Goal: Information Seeking & Learning: Learn about a topic

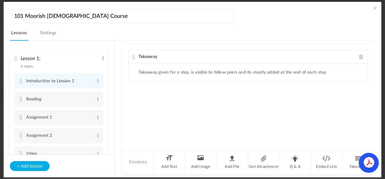
click at [46, 32] on link "Settings" at bounding box center [48, 35] width 19 height 12
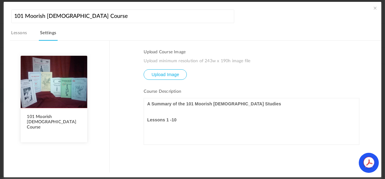
click at [18, 30] on link "Lessons" at bounding box center [19, 35] width 18 height 12
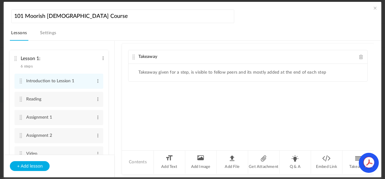
click at [51, 35] on link "Settings" at bounding box center [48, 35] width 19 height 12
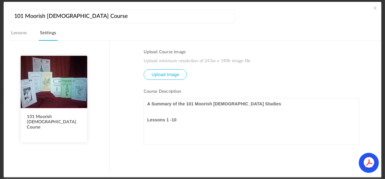
click at [374, 8] on span at bounding box center [375, 8] width 6 height 6
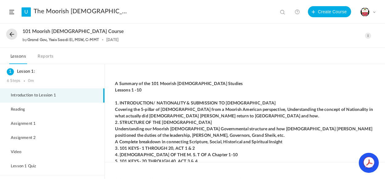
click at [50, 59] on link "Reports" at bounding box center [46, 58] width 18 height 12
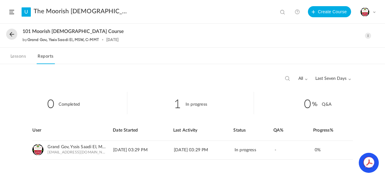
scroll to position [2, 0]
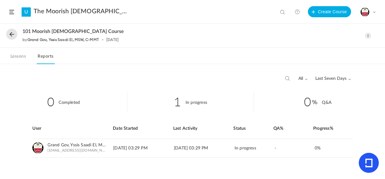
drag, startPoint x: 189, startPoint y: 57, endPoint x: 26, endPoint y: 0, distance: 173.0
click at [163, 39] on au-course-view-header "101 Moorish Islamic Course by Grand Gov, Yssis Saadi El, MSW, C-MMT 1 Sep Edit …" at bounding box center [192, 44] width 385 height 40
click at [24, 56] on link "Lessons" at bounding box center [18, 58] width 18 height 12
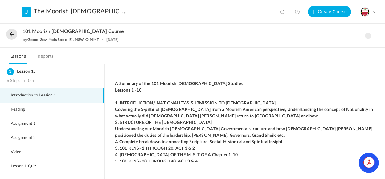
click at [369, 36] on span at bounding box center [368, 36] width 6 height 6
click at [27, 71] on h3 "Lesson 1:" at bounding box center [52, 71] width 91 height 5
click at [46, 94] on span "Introduction to Lession 1" at bounding box center [37, 95] width 53 height 5
click at [18, 68] on div "Lesson 1: 6 Steps 0m" at bounding box center [52, 76] width 104 height 24
click at [25, 71] on h3 "Lesson 1:" at bounding box center [52, 71] width 91 height 5
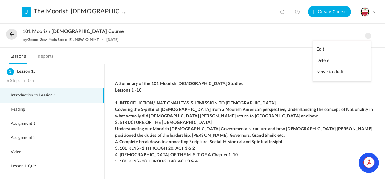
click at [43, 95] on span "Introduction to Lession 1" at bounding box center [37, 95] width 53 height 5
click at [29, 73] on h3 "Lesson 1:" at bounding box center [52, 71] width 91 height 5
click at [36, 72] on h3 "Lesson 1:" at bounding box center [52, 71] width 91 height 5
click at [27, 70] on h3 "Lesson 1:" at bounding box center [52, 71] width 91 height 5
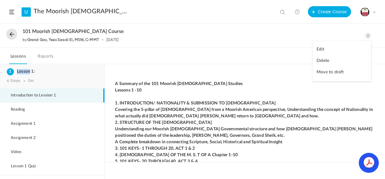
click at [12, 70] on h3 "Lesson 1:" at bounding box center [52, 71] width 91 height 5
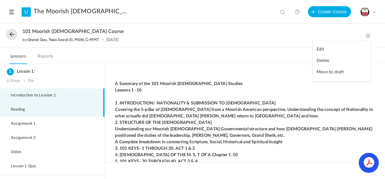
click at [42, 111] on li "Reading" at bounding box center [52, 110] width 104 height 14
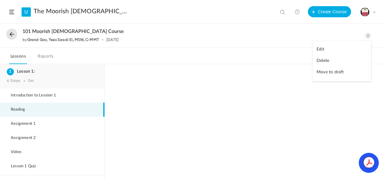
click at [19, 69] on h3 "Lesson 1:" at bounding box center [52, 71] width 91 height 5
drag, startPoint x: 18, startPoint y: 69, endPoint x: 25, endPoint y: 66, distance: 7.2
click at [24, 66] on div "Lesson 1: 6 Steps 0m" at bounding box center [52, 76] width 104 height 24
click at [57, 75] on div "Lesson 1: 6 Steps 0m" at bounding box center [52, 76] width 104 height 24
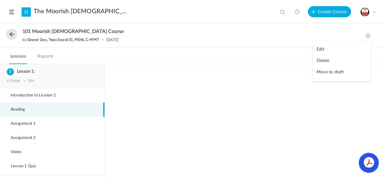
click at [57, 81] on div "6 Steps 0m" at bounding box center [52, 81] width 91 height 5
click at [17, 80] on div "6 Steps" at bounding box center [14, 81] width 14 height 5
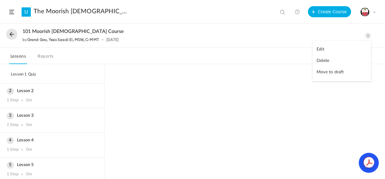
scroll to position [216, 0]
click at [375, 13] on span at bounding box center [374, 11] width 3 height 3
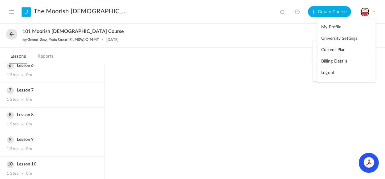
click at [358, 37] on link "University Settings" at bounding box center [346, 38] width 58 height 11
click at [324, 114] on div at bounding box center [245, 121] width 280 height 115
click at [13, 13] on span at bounding box center [11, 12] width 5 height 4
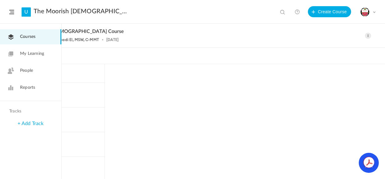
click at [35, 124] on link "+ Add Track" at bounding box center [31, 123] width 26 height 5
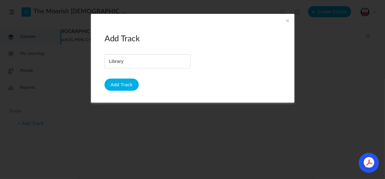
click at [161, 58] on input "name" at bounding box center [147, 62] width 85 height 14
drag, startPoint x: 188, startPoint y: 76, endPoint x: 182, endPoint y: 69, distance: 9.4
click at [188, 76] on div "Add Track Add Track" at bounding box center [192, 62] width 176 height 57
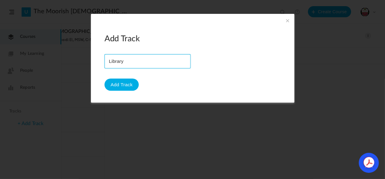
click at [128, 62] on input "name" at bounding box center [147, 62] width 85 height 14
type input "L"
type input "Resources"
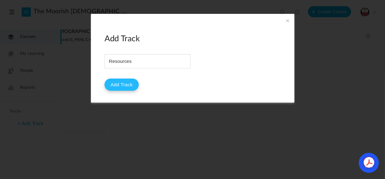
click at [112, 84] on button "Add Track" at bounding box center [121, 85] width 34 height 12
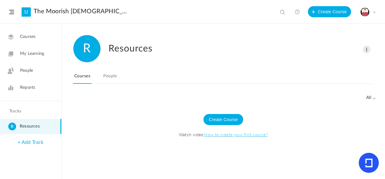
click at [117, 76] on link "People" at bounding box center [110, 78] width 16 height 12
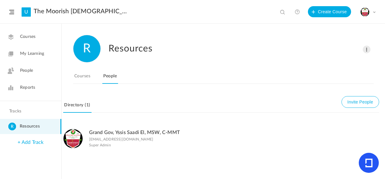
click at [82, 74] on link "Courses" at bounding box center [82, 78] width 18 height 12
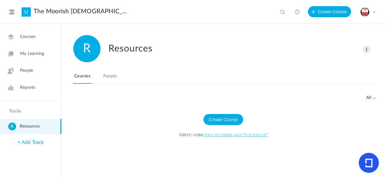
click at [297, 12] on link at bounding box center [297, 12] width 12 height 12
click at [222, 135] on link "How to create your first course?" at bounding box center [235, 134] width 63 height 6
click at [35, 38] on span "Courses" at bounding box center [27, 37] width 15 height 6
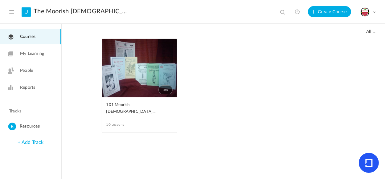
click at [119, 92] on link "0m" at bounding box center [139, 68] width 75 height 59
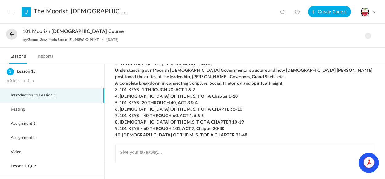
scroll to position [33, 0]
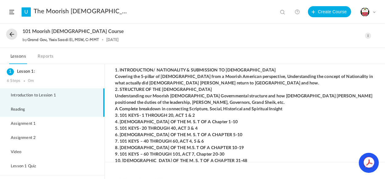
click at [31, 110] on span "Reading" at bounding box center [22, 109] width 22 height 5
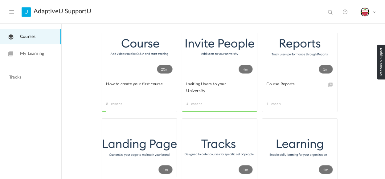
scroll to position [61, 0]
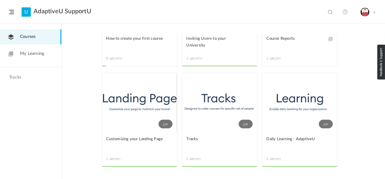
click at [219, 110] on link "1m" at bounding box center [219, 102] width 75 height 59
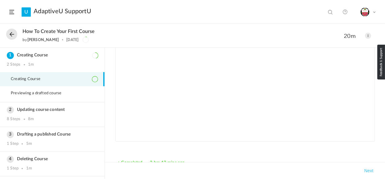
scroll to position [47, 0]
click at [114, 132] on div "Completed 3 hrs 43 mins ago Takeaways Next" at bounding box center [245, 92] width 272 height 157
